Goal: Transaction & Acquisition: Purchase product/service

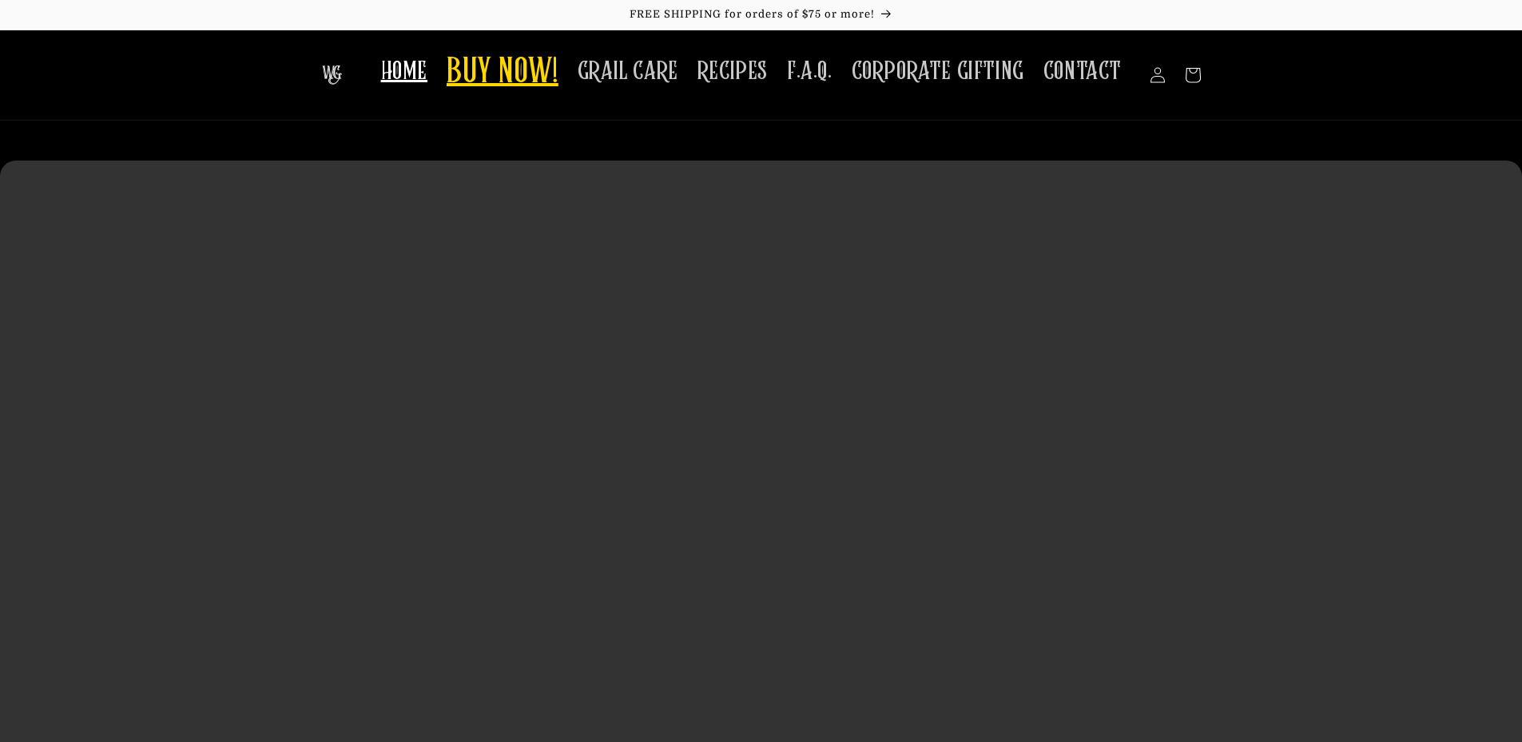
click at [492, 78] on span "BUY NOW!" at bounding box center [503, 73] width 112 height 44
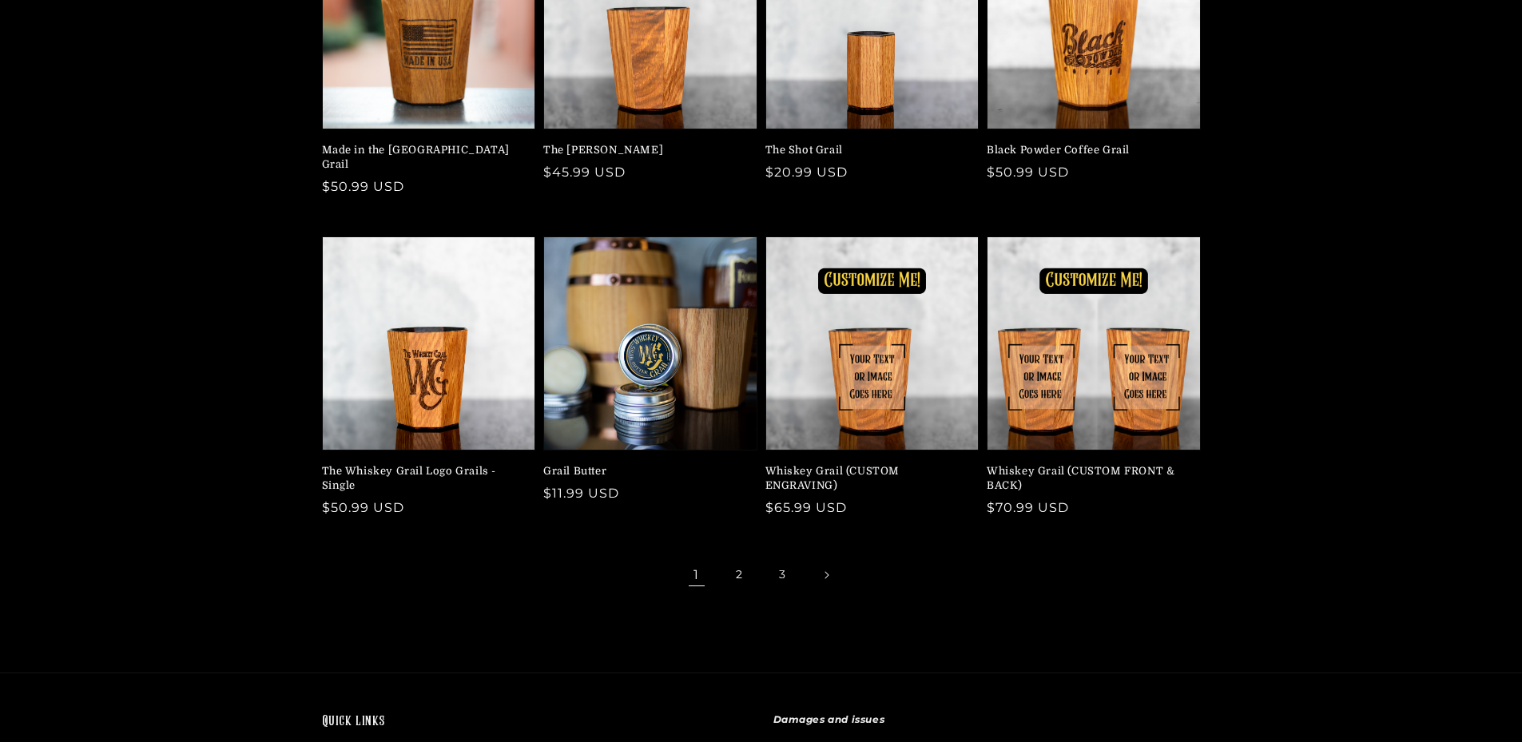
scroll to position [240, 0]
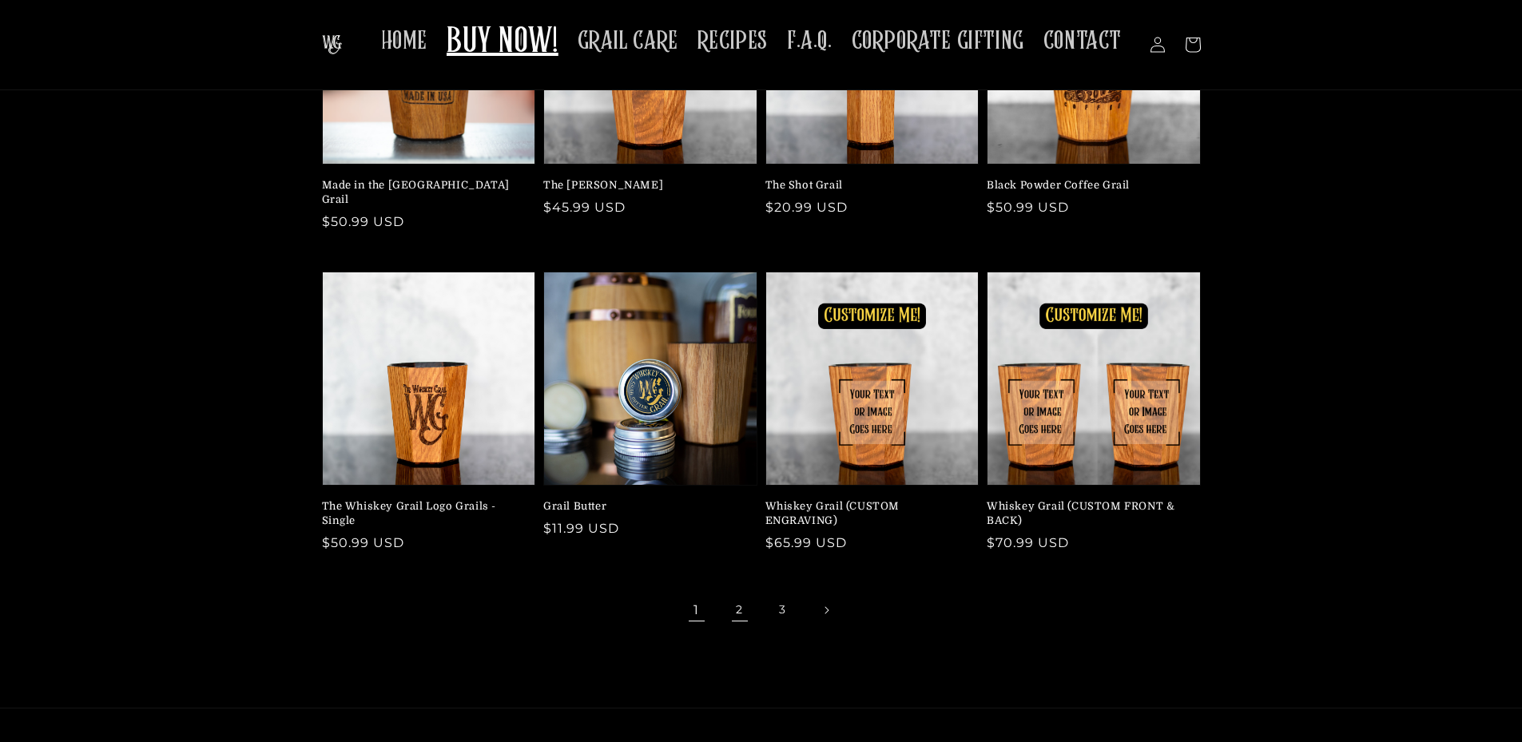
click at [738, 597] on link "2" at bounding box center [739, 610] width 35 height 35
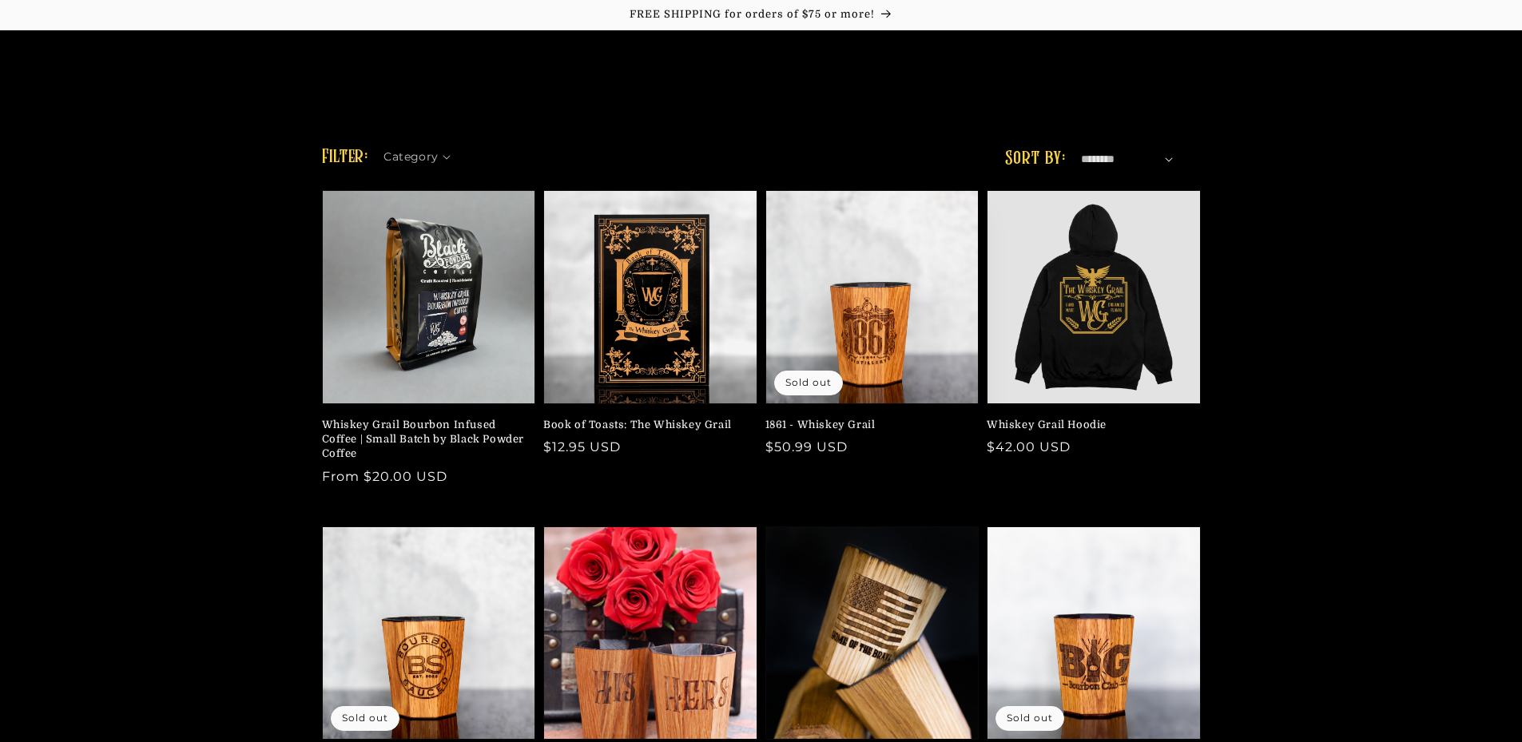
scroll to position [320, 0]
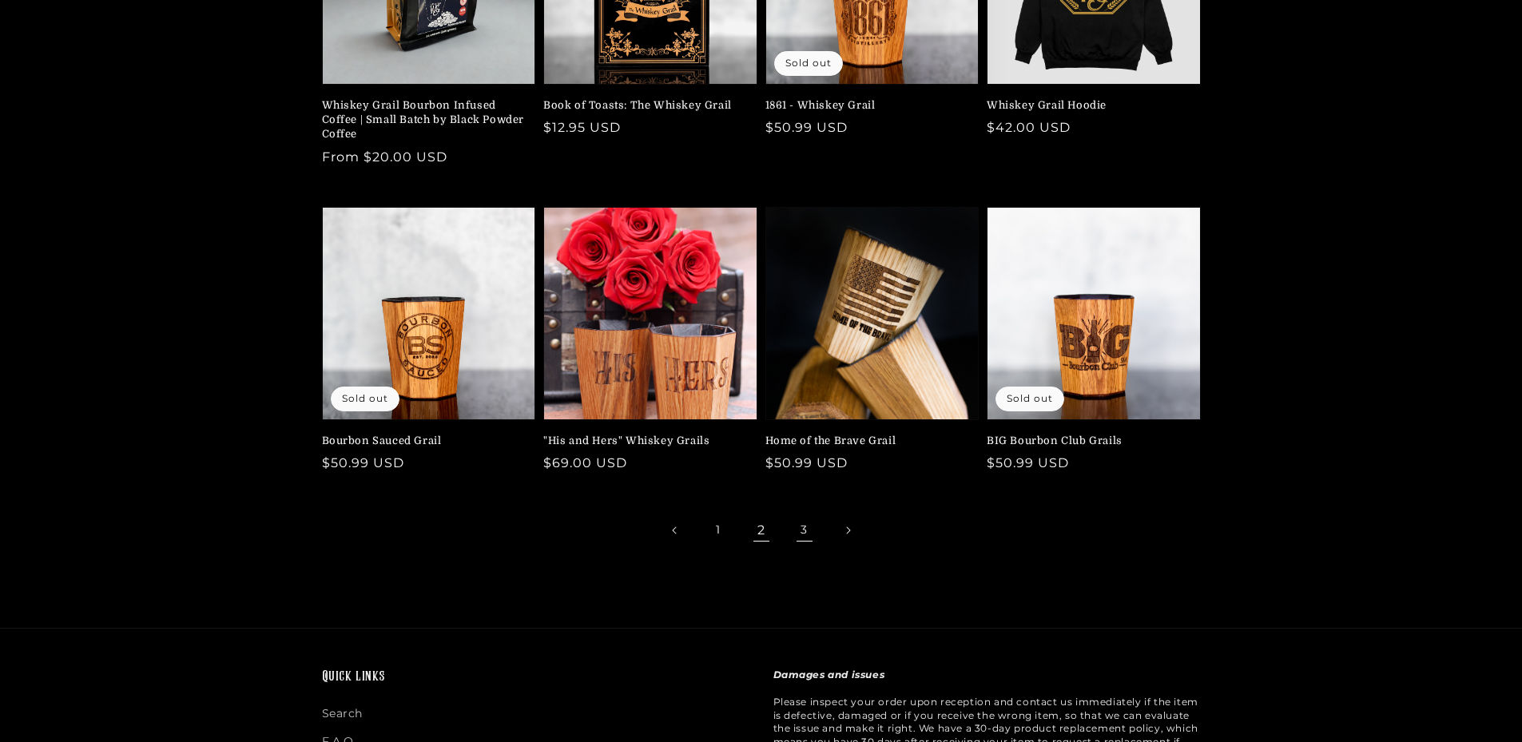
click at [801, 534] on link "3" at bounding box center [804, 530] width 35 height 35
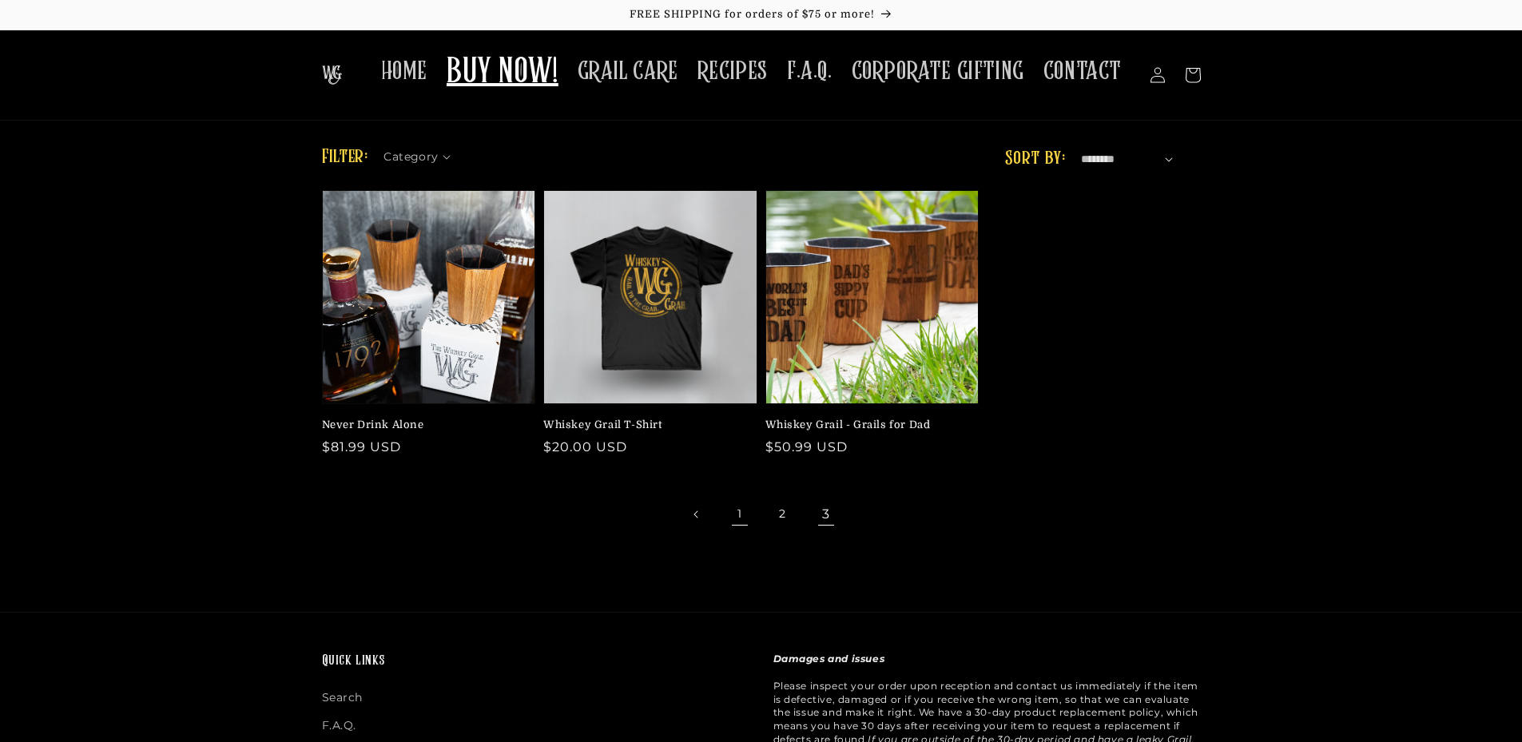
click at [734, 518] on link "1" at bounding box center [739, 514] width 35 height 35
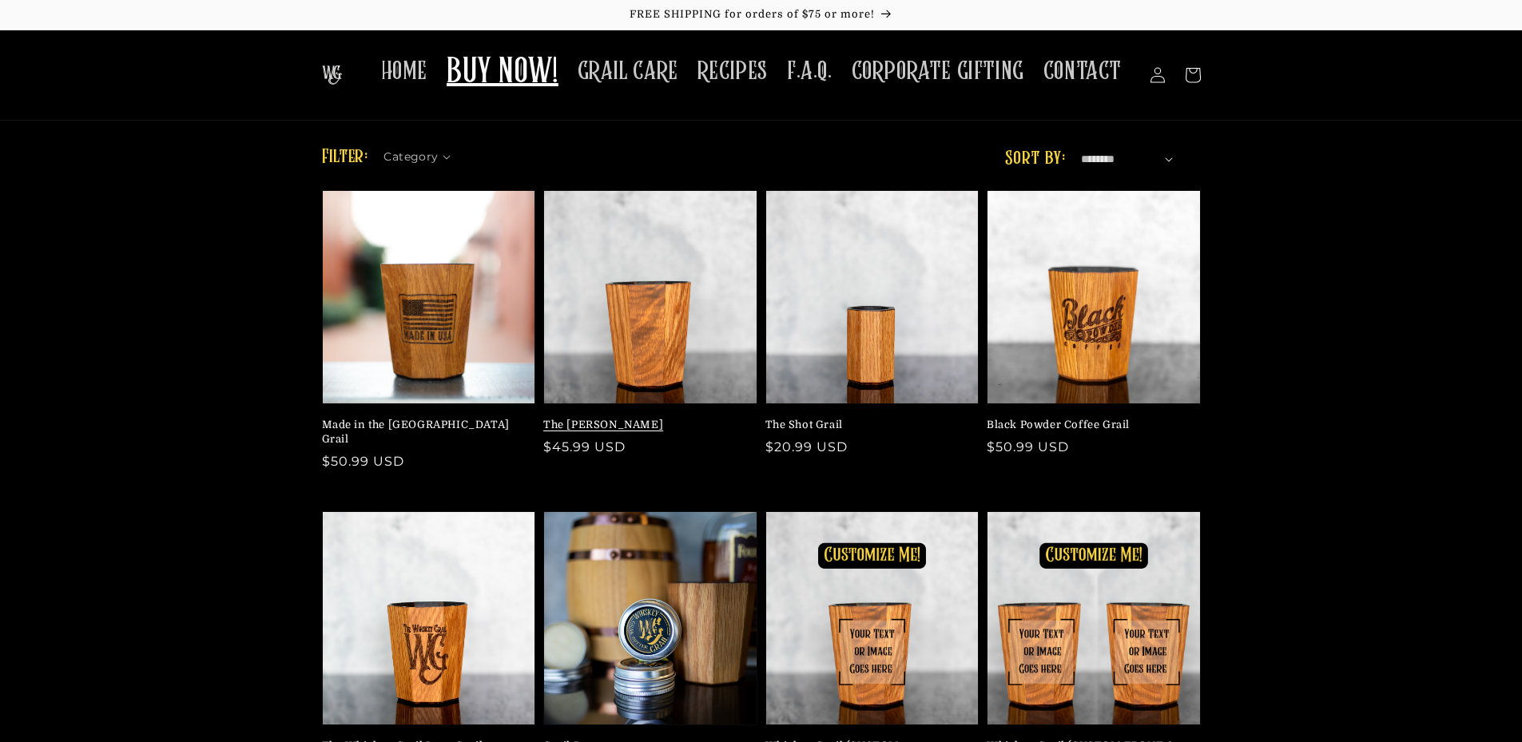
click at [681, 418] on link "The [PERSON_NAME]" at bounding box center [645, 425] width 205 height 14
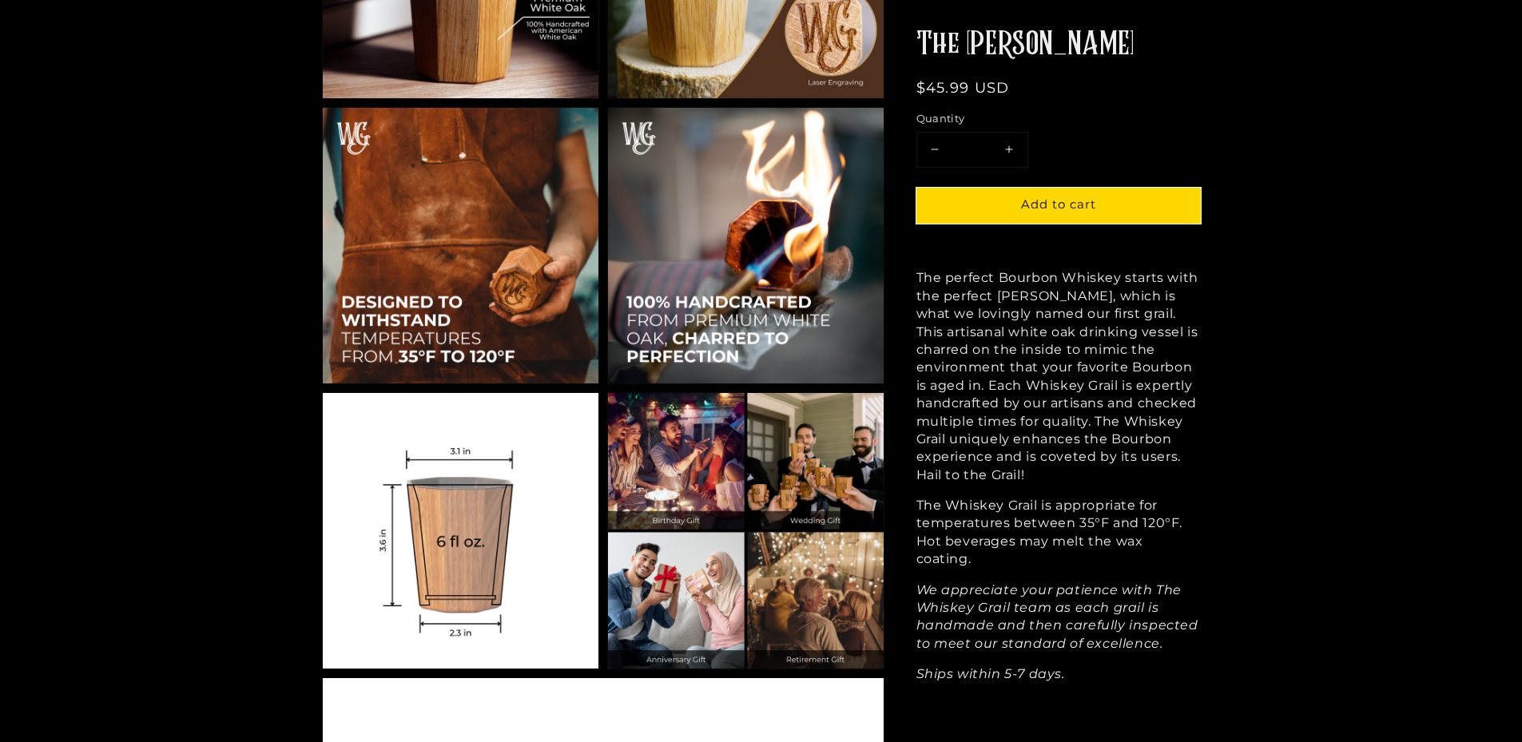
scroll to position [1199, 0]
